Goal: Information Seeking & Learning: Learn about a topic

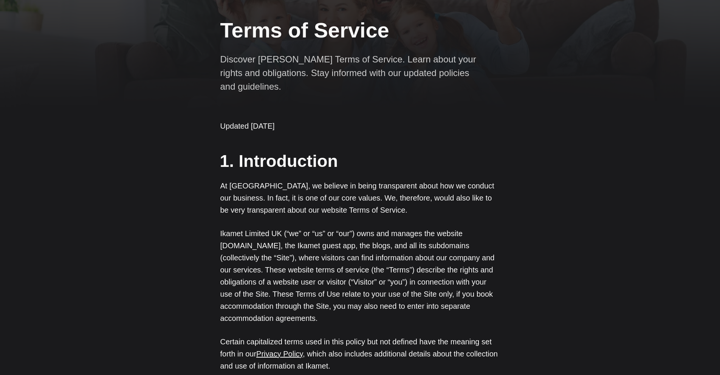
scroll to position [117, 0]
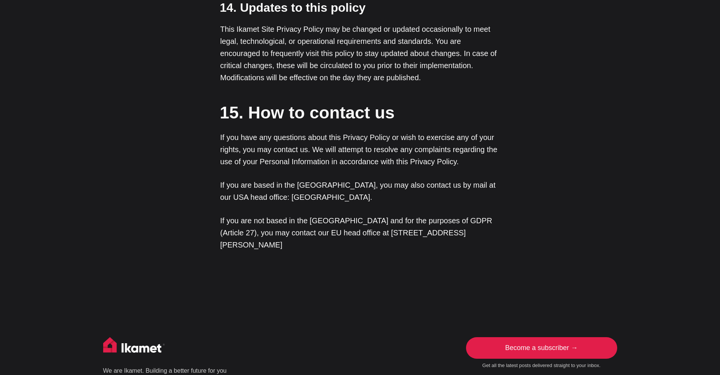
scroll to position [140, 0]
